Goal: Task Accomplishment & Management: Use online tool/utility

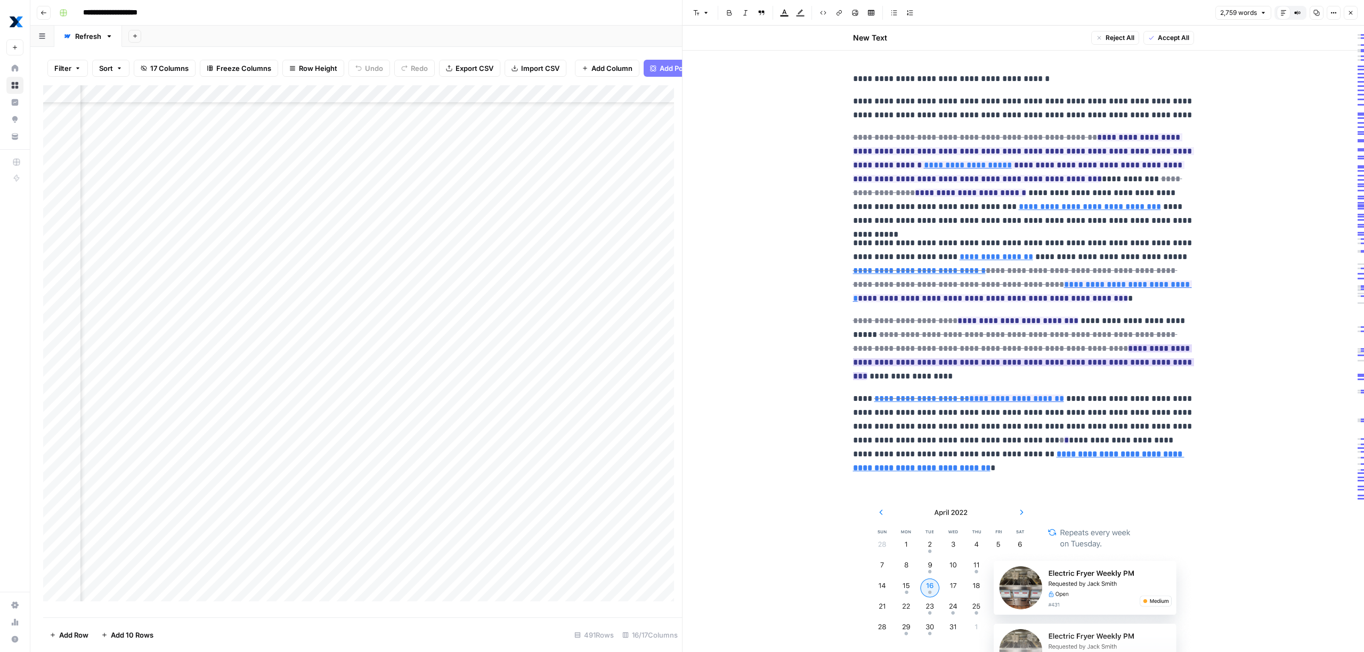
scroll to position [4773, 826]
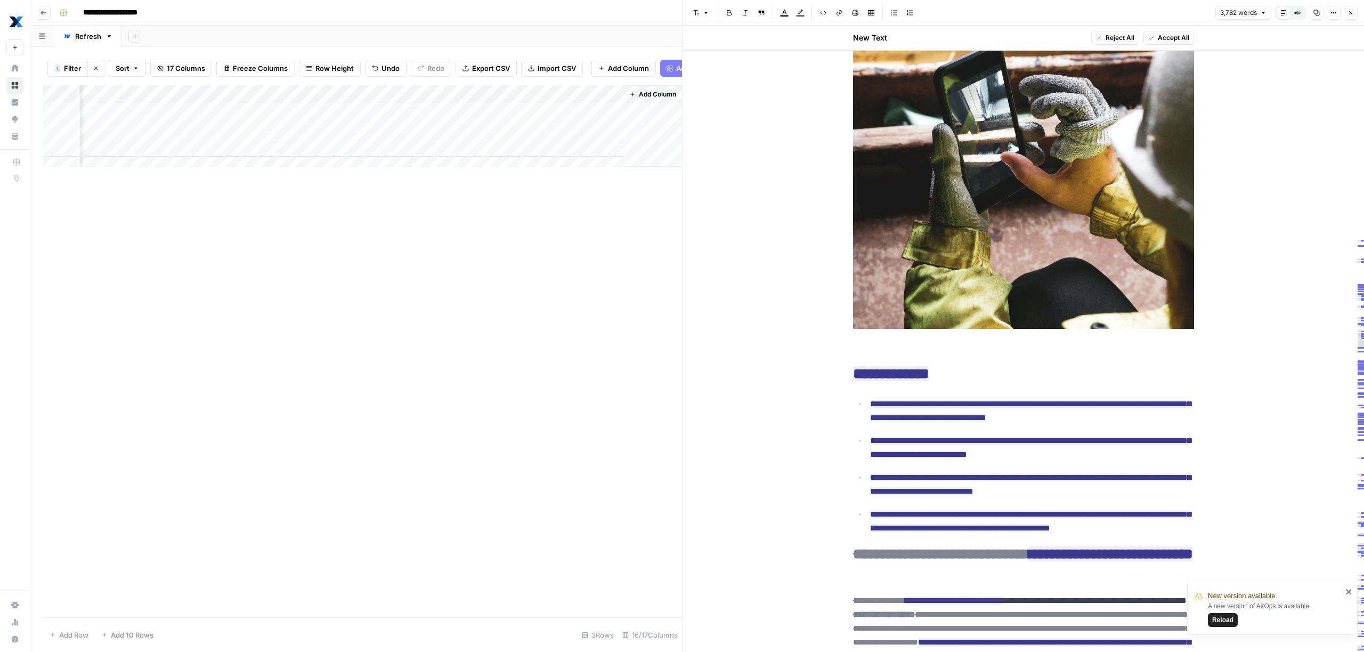
scroll to position [441, 0]
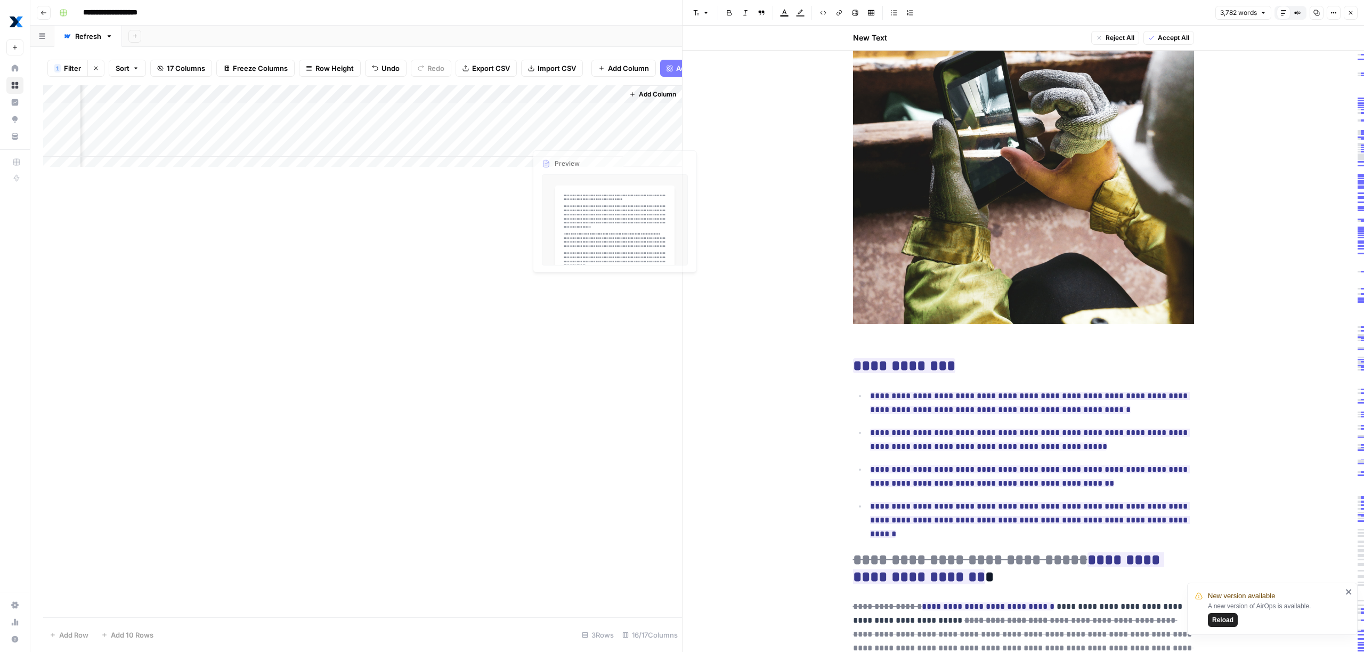
click at [545, 234] on div "Add Column" at bounding box center [362, 351] width 639 height 532
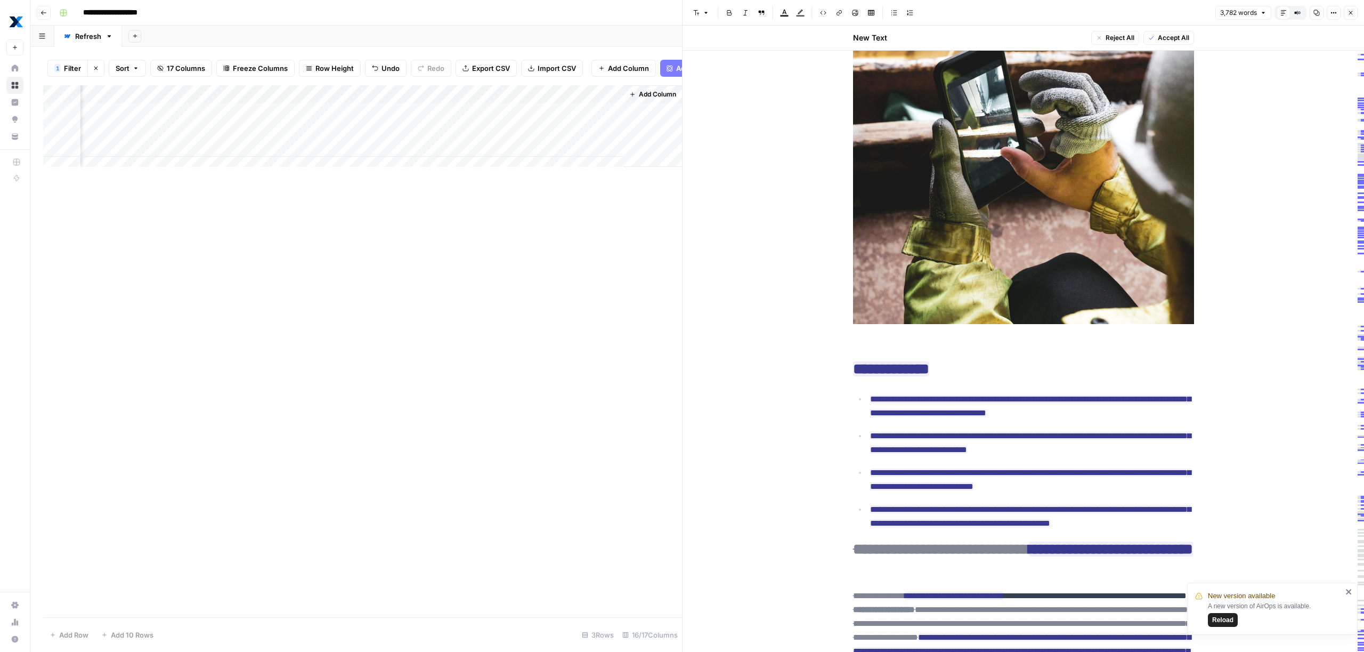
click at [1349, 10] on icon "button" at bounding box center [1351, 13] width 6 height 6
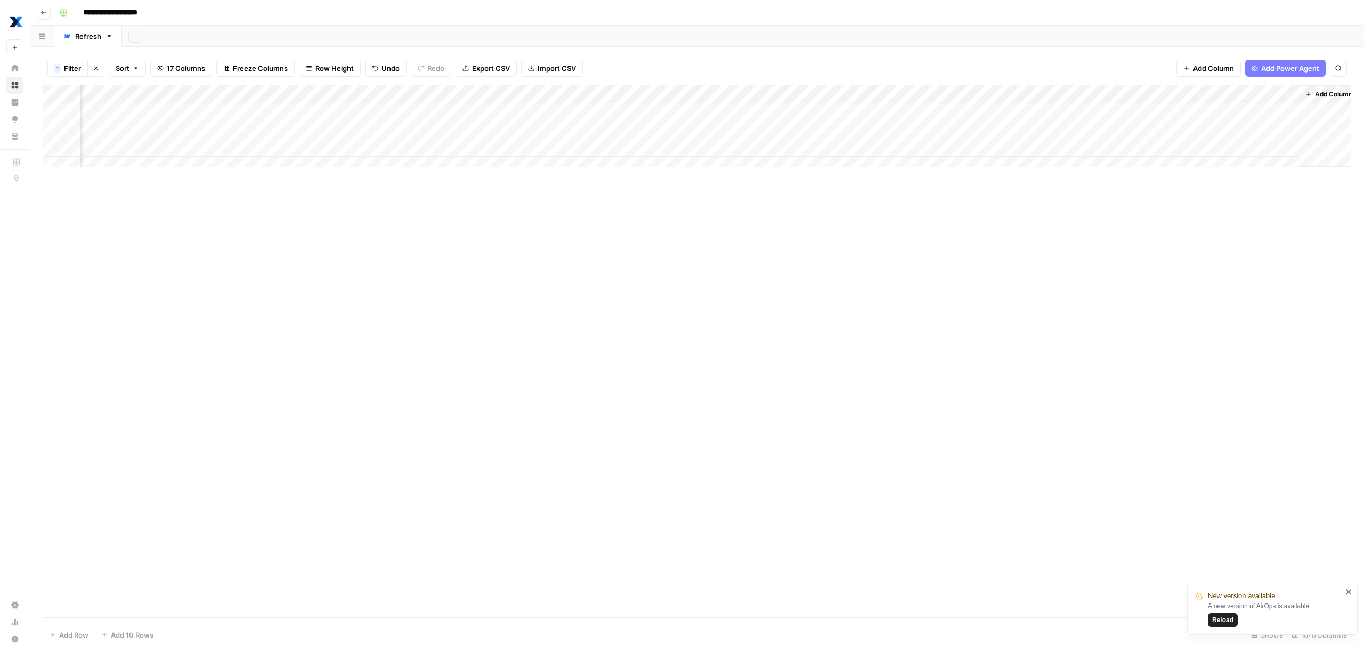
scroll to position [0, 775]
click at [1049, 106] on div "Add Column" at bounding box center [697, 130] width 1308 height 90
click at [1073, 111] on div "Add Column" at bounding box center [697, 130] width 1308 height 90
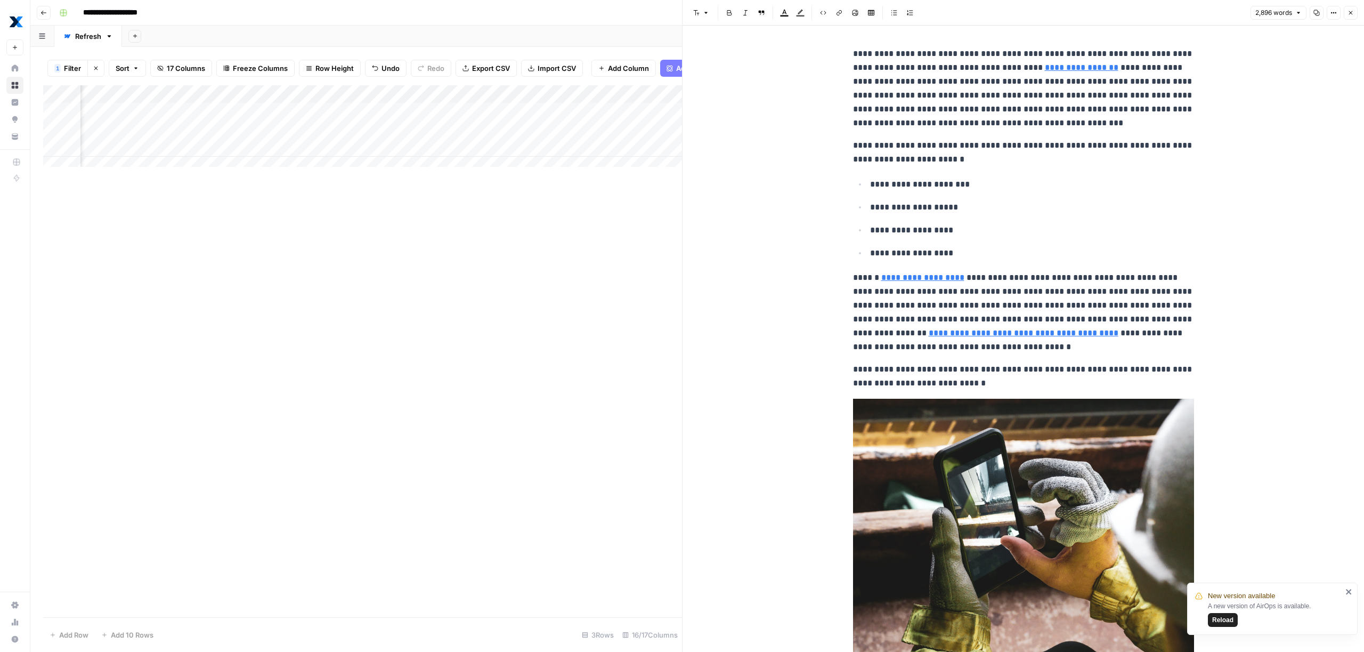
drag, startPoint x: 830, startPoint y: 56, endPoint x: 921, endPoint y: 180, distance: 154.0
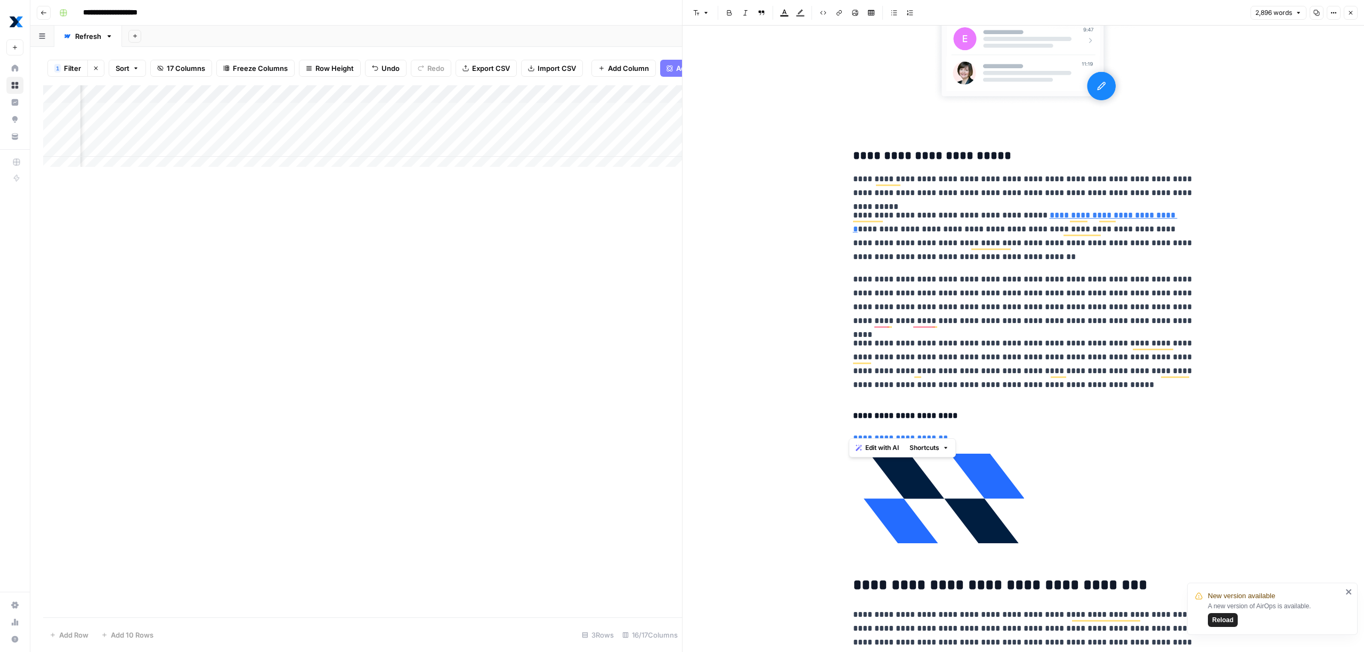
scroll to position [7652, 0]
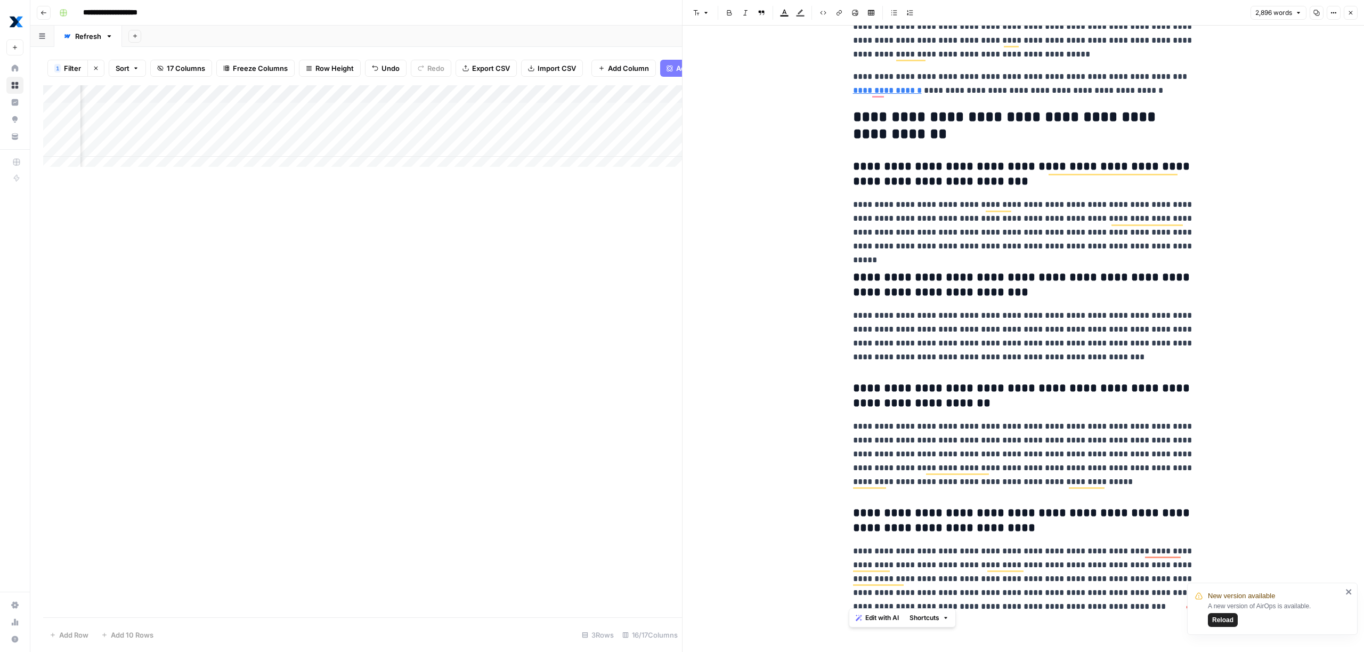
drag, startPoint x: 847, startPoint y: 50, endPoint x: 1165, endPoint y: 607, distance: 642.5
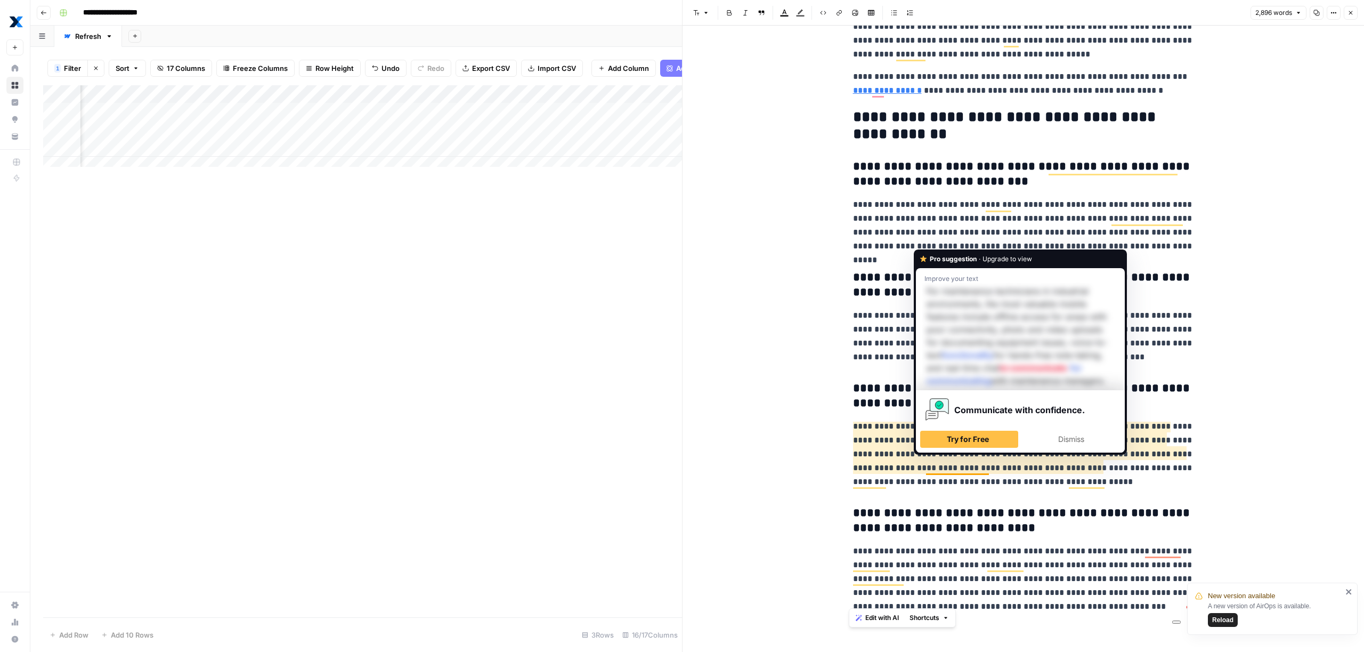
copy div "**********"
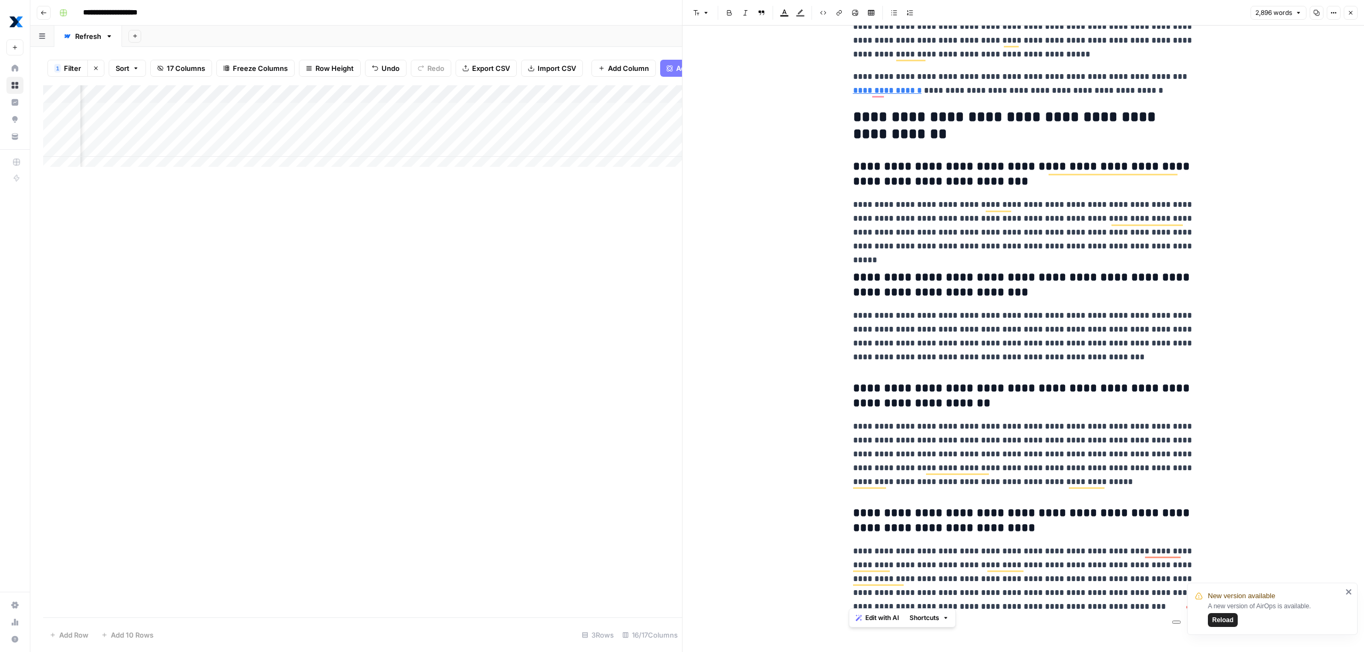
click at [529, 305] on div "Add Column" at bounding box center [362, 351] width 639 height 532
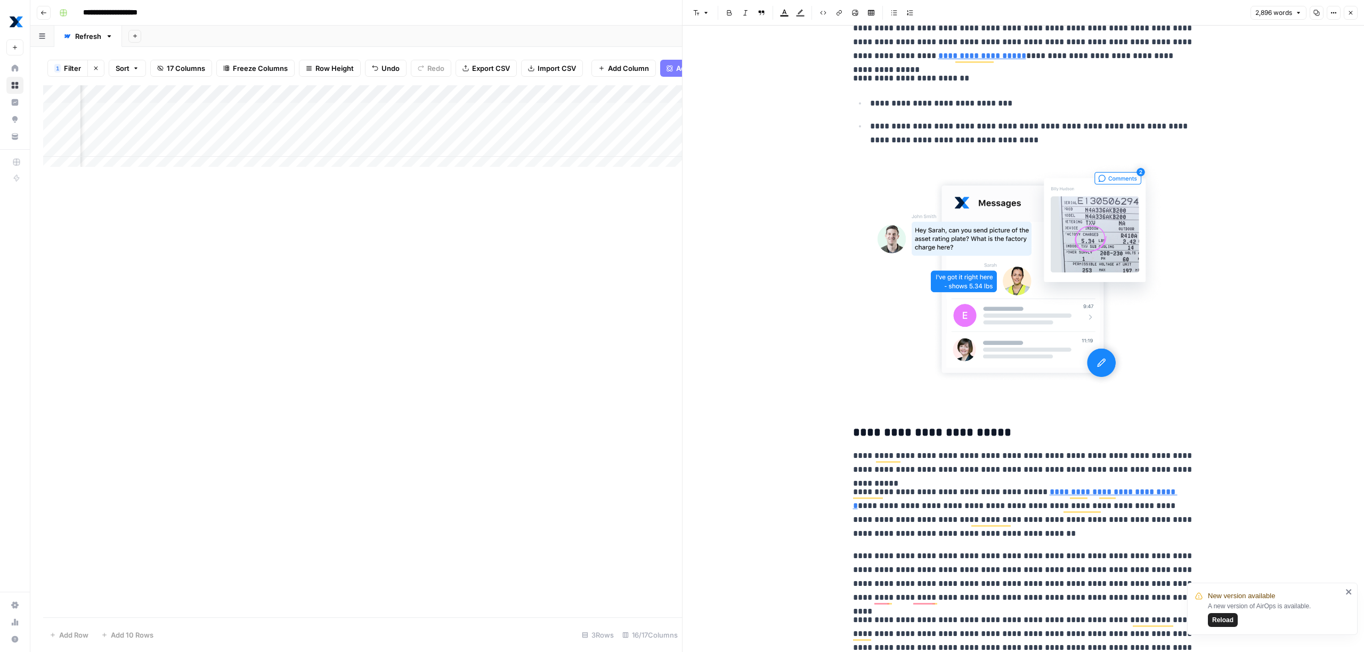
scroll to position [0, 0]
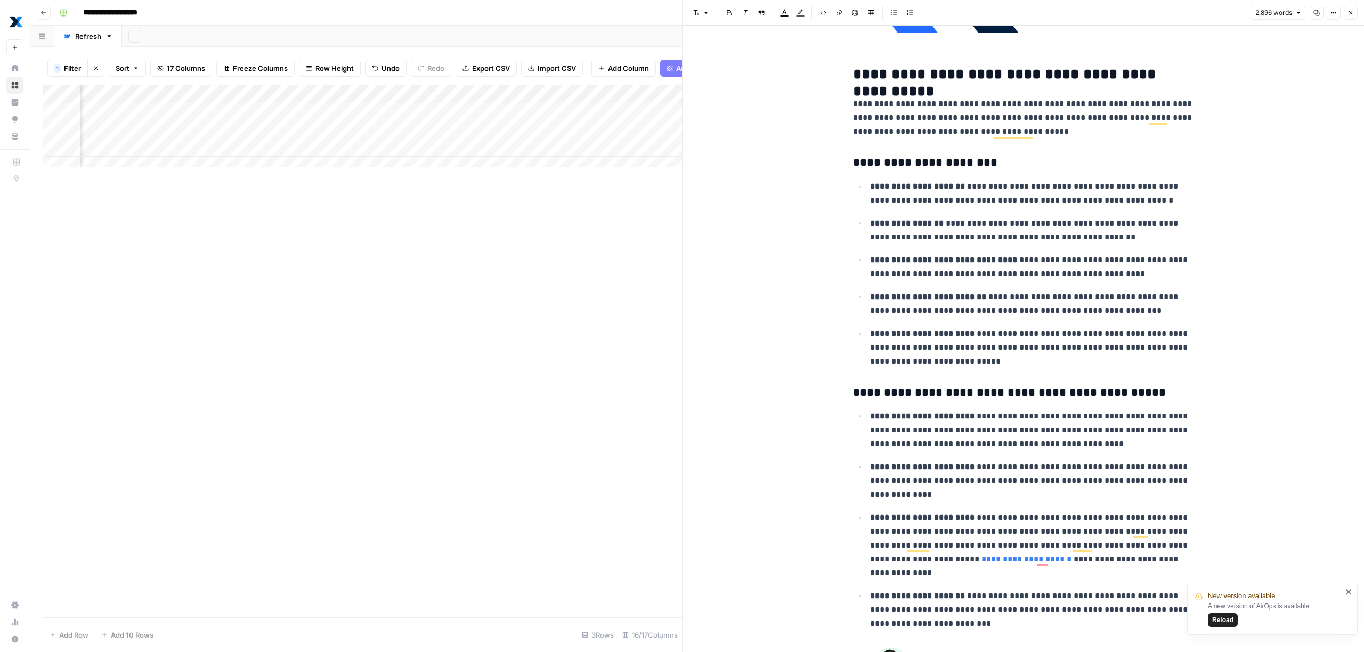
click at [435, 148] on div "Add Column" at bounding box center [362, 130] width 639 height 90
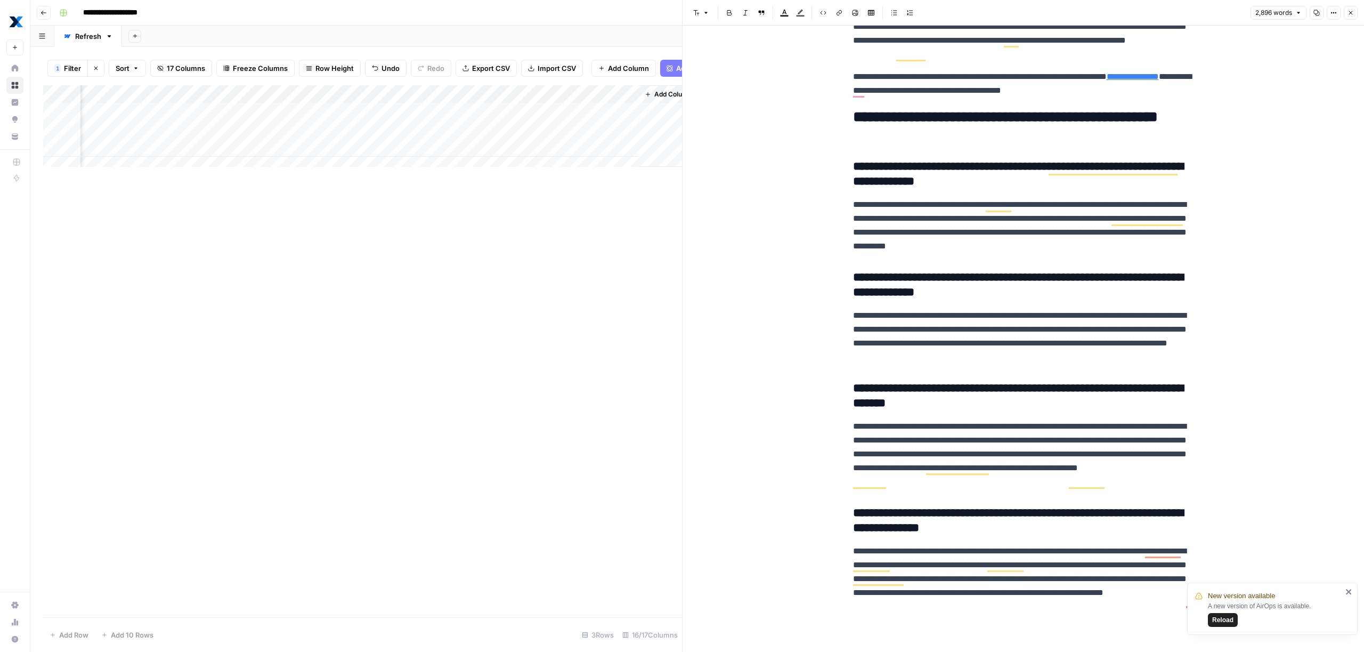
click at [974, 342] on p "**********" at bounding box center [1023, 336] width 341 height 55
copy div "**********"
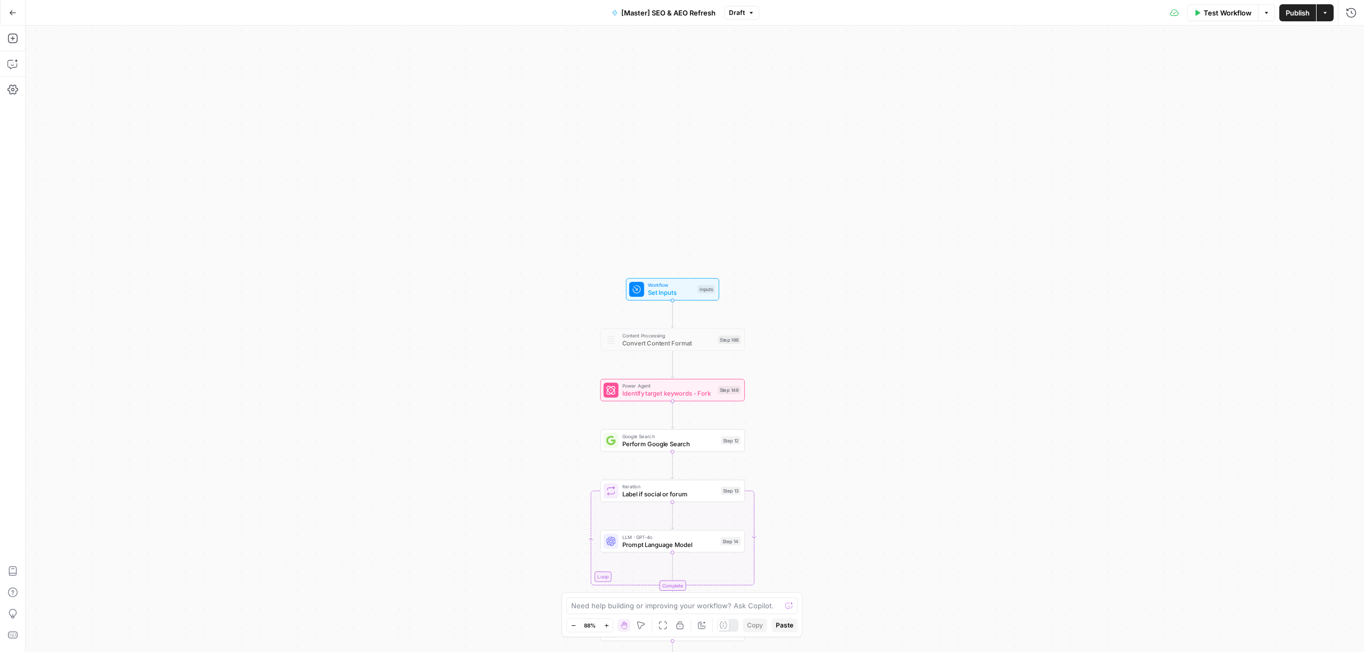
click at [254, 276] on div "true false false true false true Workflow Set Inputs Inputs Content Processing …" at bounding box center [695, 339] width 1339 height 626
